Goal: Task Accomplishment & Management: Use online tool/utility

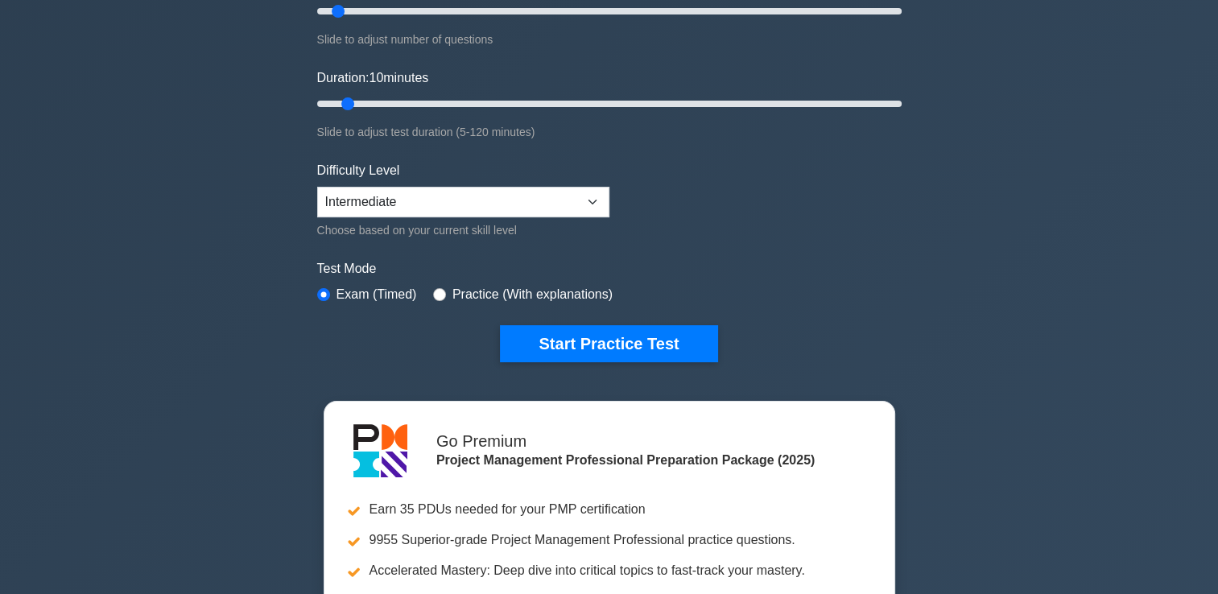
scroll to position [81, 0]
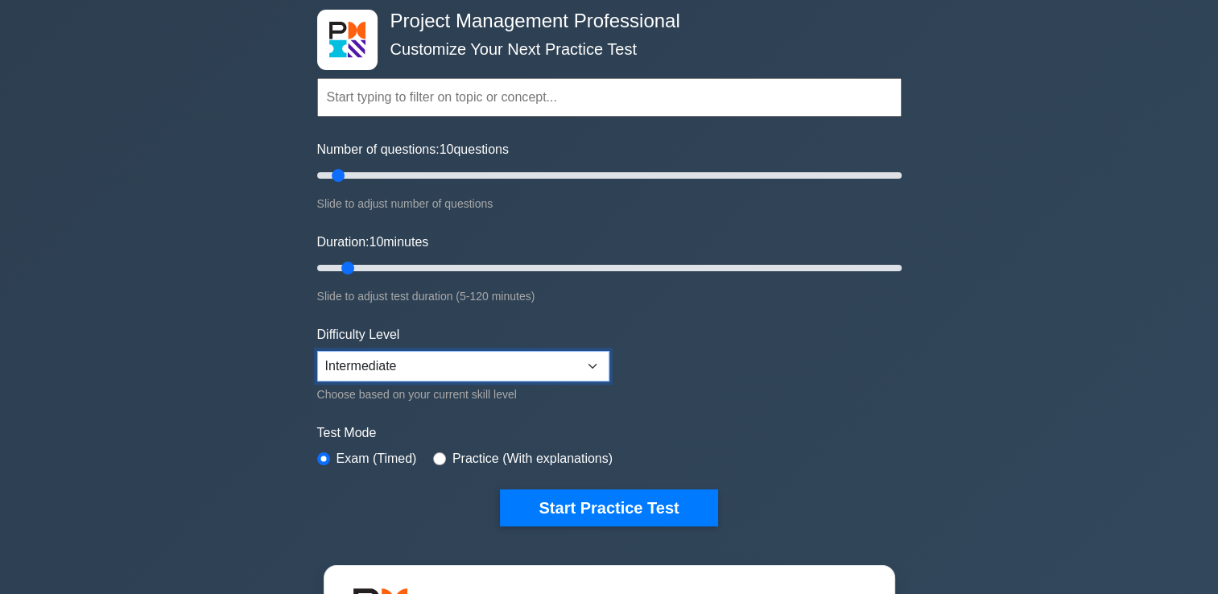
click at [590, 359] on select "Beginner Intermediate Expert" at bounding box center [463, 366] width 292 height 31
click at [824, 359] on form "Topics Scope Management Time Management Cost Management Quality Management Risk…" at bounding box center [609, 278] width 585 height 498
click at [572, 366] on select "Beginner Intermediate Expert" at bounding box center [463, 366] width 292 height 31
click at [317, 351] on select "Beginner Intermediate Expert" at bounding box center [463, 366] width 292 height 31
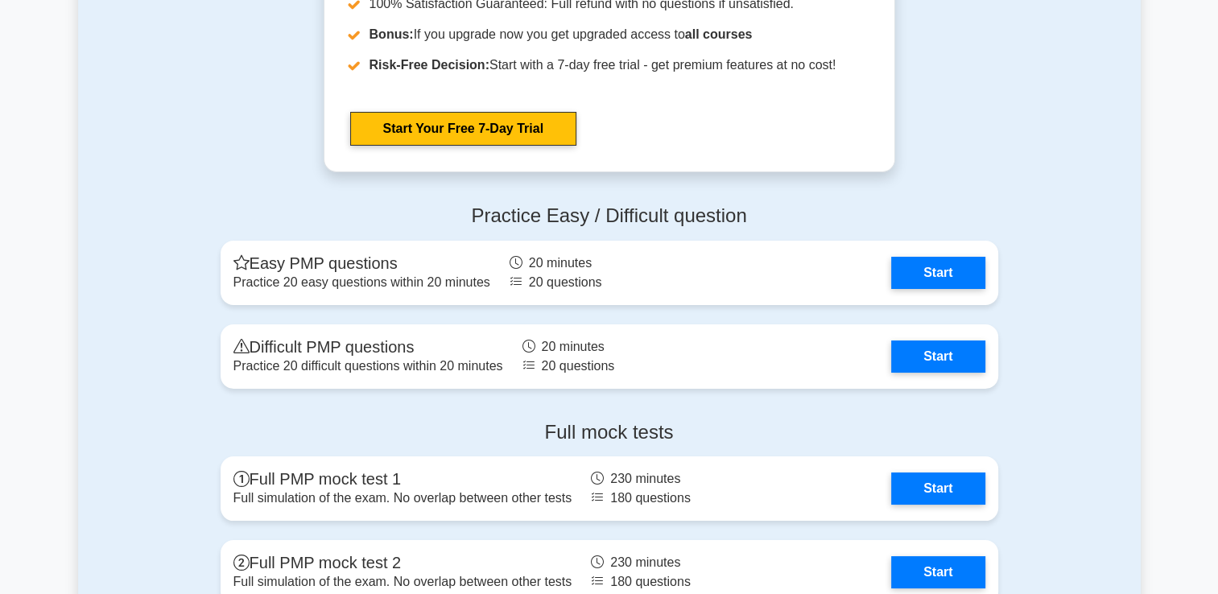
scroll to position [5958, 0]
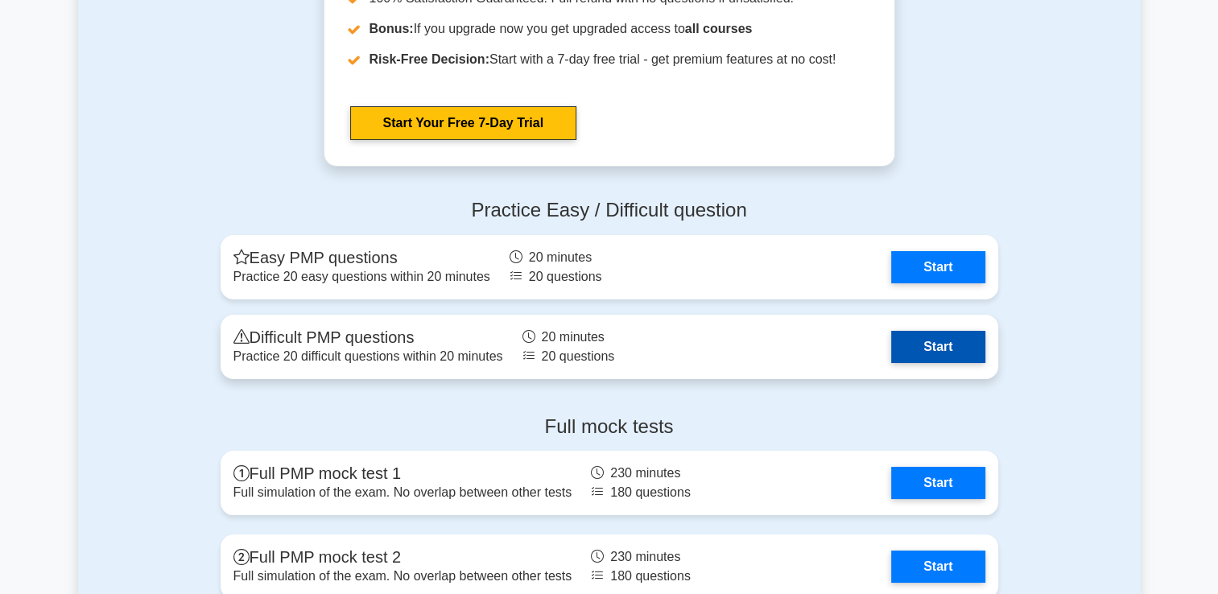
click at [891, 353] on link "Start" at bounding box center [937, 347] width 93 height 32
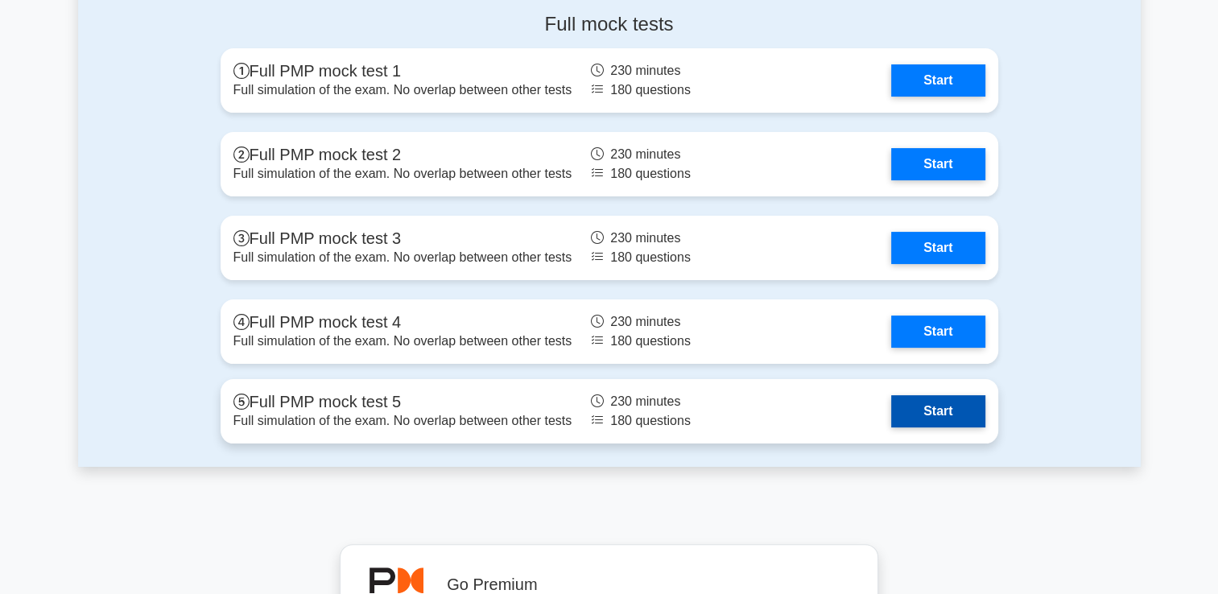
scroll to position [6763, 0]
